Goal: Transaction & Acquisition: Purchase product/service

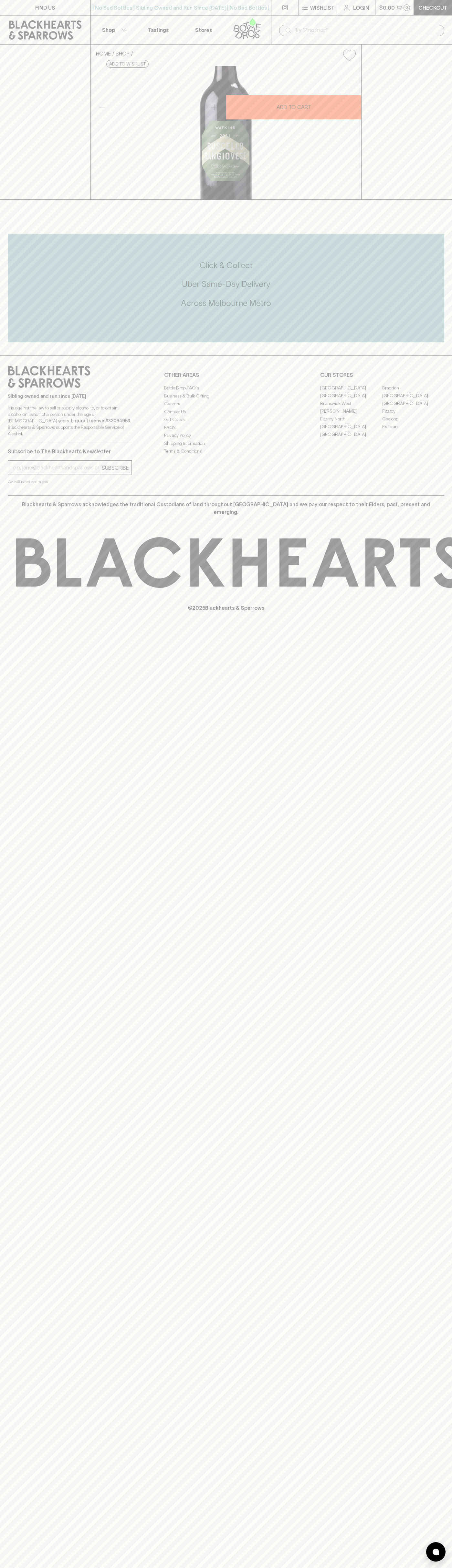
click at [390, 23] on div "​" at bounding box center [361, 30] width 181 height 29
click at [423, 1345] on div "FIND US | No Bad Bottles | Sibling Owned and Run Since [DATE] | No Bad Bottles …" at bounding box center [226, 784] width 452 height 1568
click at [31, 1567] on html "FIND US | No Bad Bottles | Sibling Owned and Run Since [DATE] | No Bad Bottles …" at bounding box center [226, 784] width 452 height 1568
click at [27, 791] on div "FIND US | No Bad Bottles | Sibling Owned and Run Since [DATE] | No Bad Bottles …" at bounding box center [226, 784] width 452 height 1568
